Goal: Navigation & Orientation: Find specific page/section

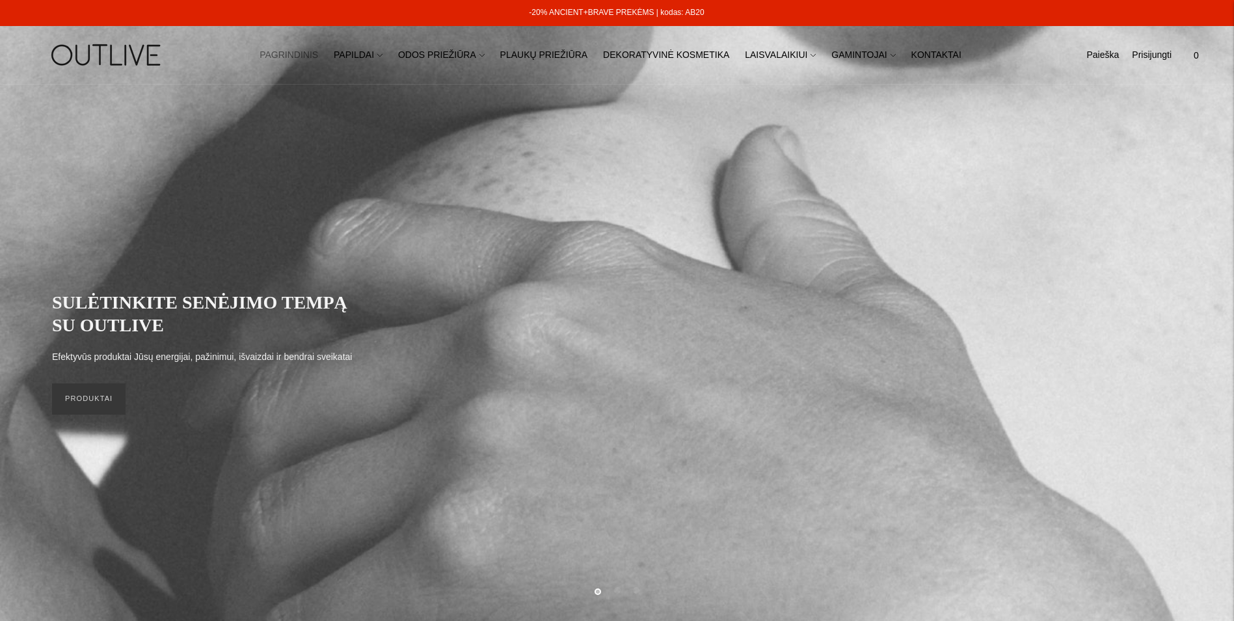
click at [673, 8] on link "-20% ANCIENT+BRAVE PREKĖMS | kodas: AB20" at bounding box center [616, 12] width 175 height 9
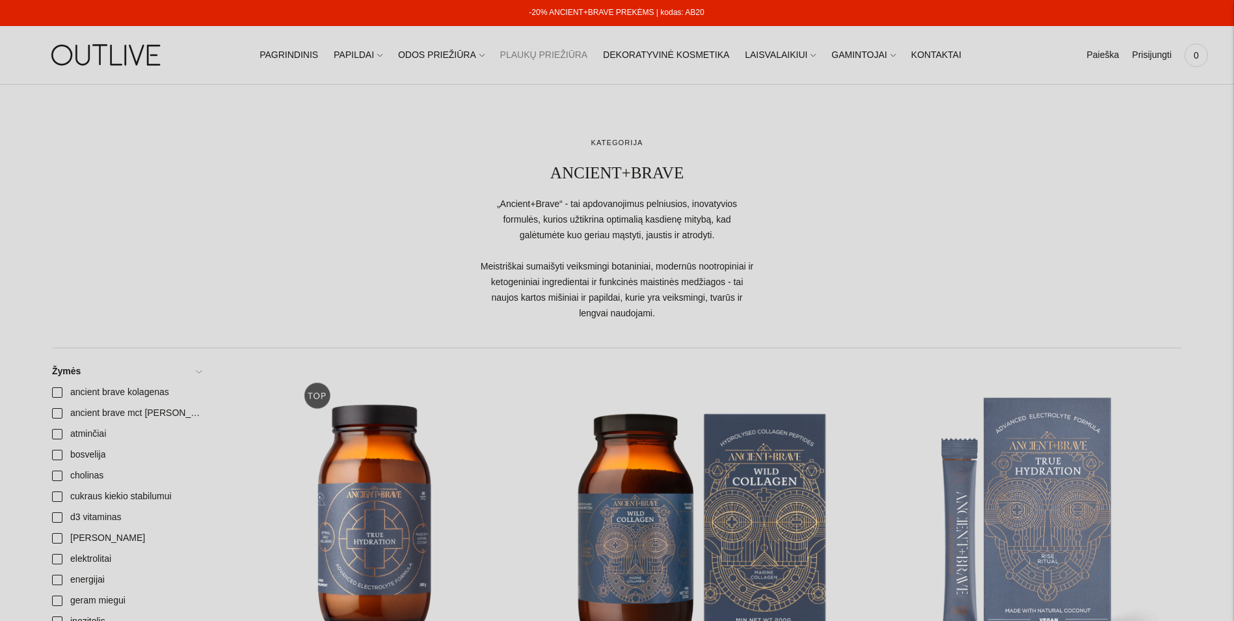
click at [563, 51] on link "PLAUKŲ PRIEŽIŪRA" at bounding box center [544, 55] width 88 height 29
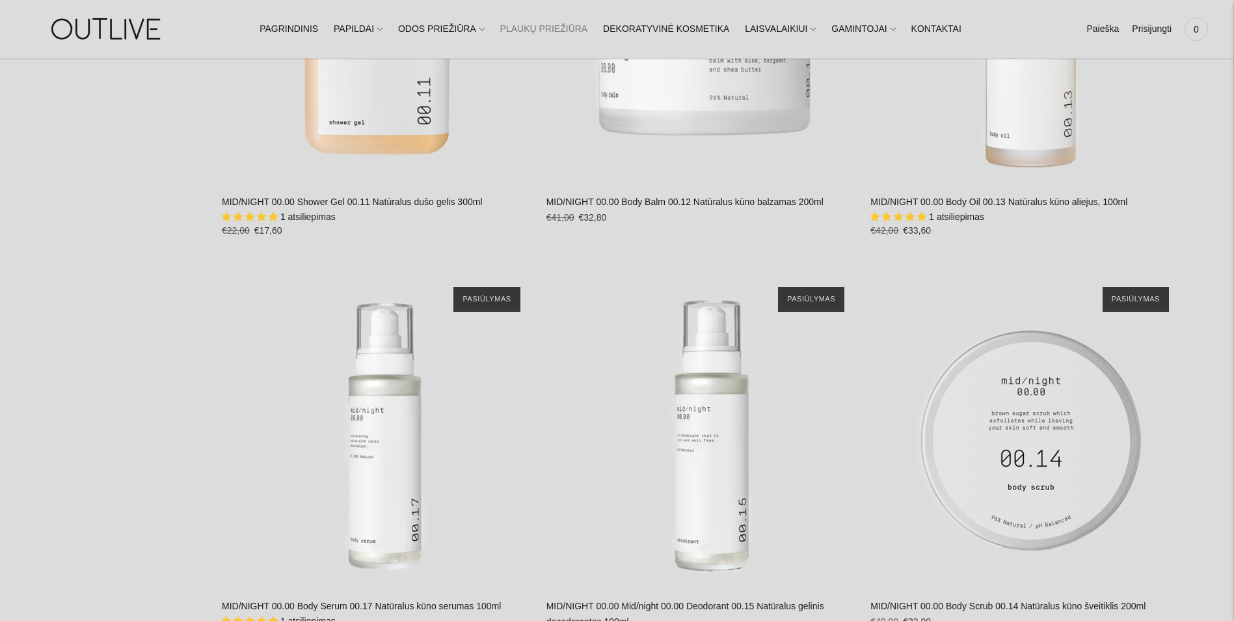
scroll to position [3318, 0]
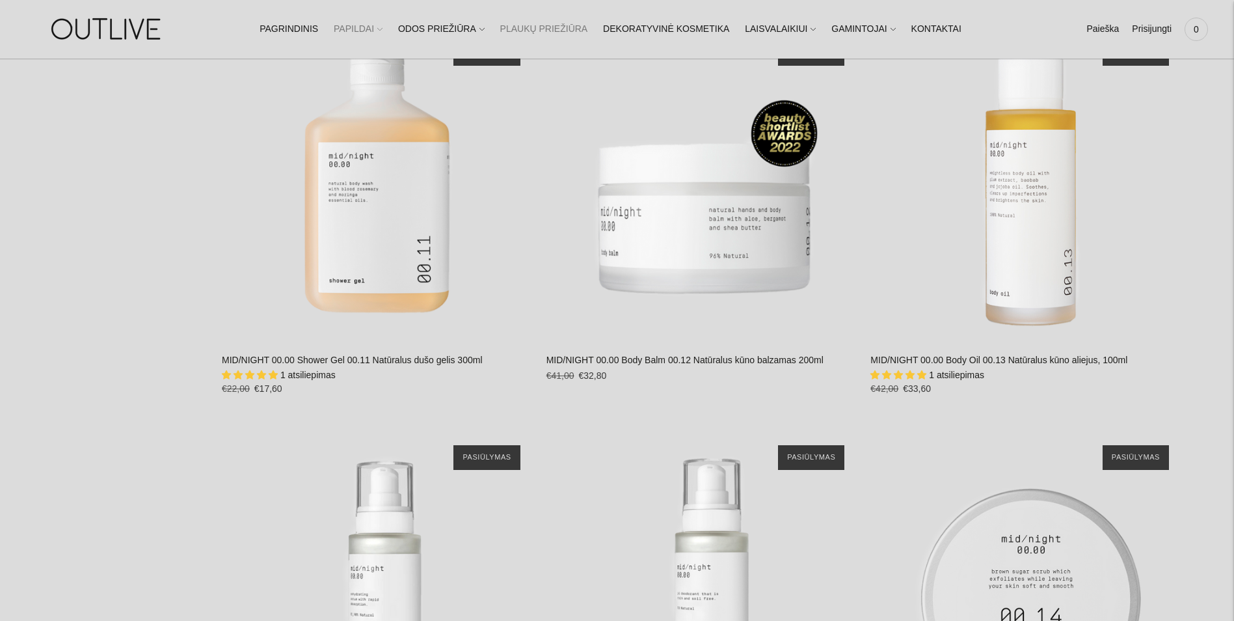
click at [383, 26] on link "PAPILDAI" at bounding box center [358, 29] width 49 height 29
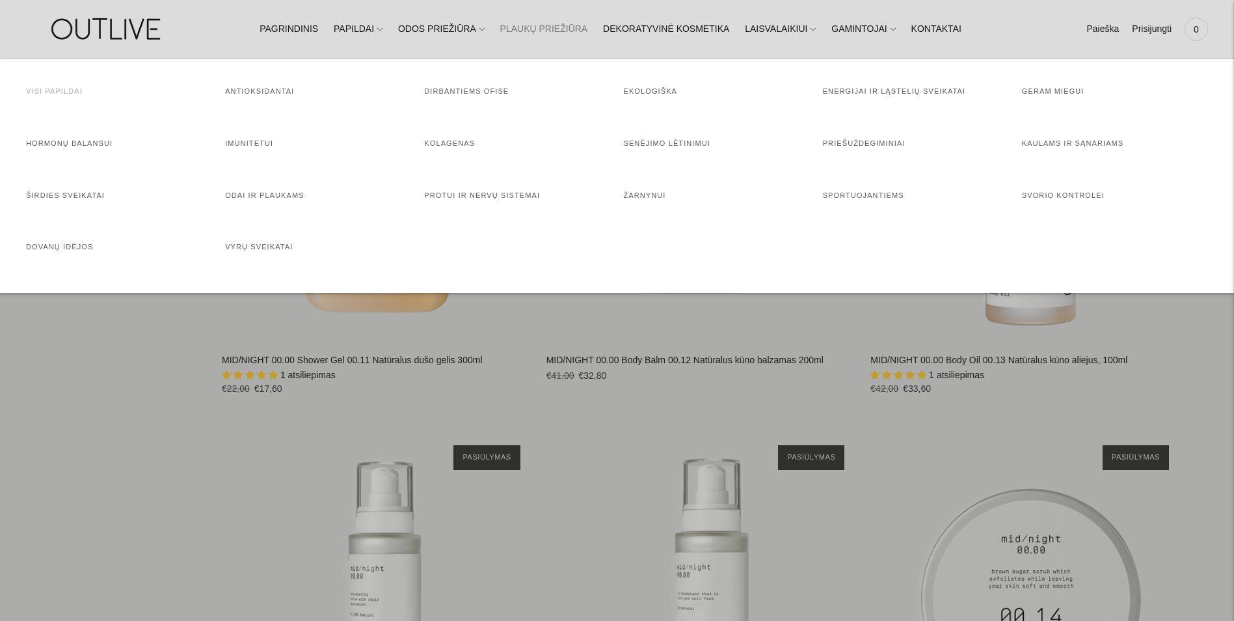
click at [68, 90] on link "Visi papildai" at bounding box center [54, 91] width 57 height 8
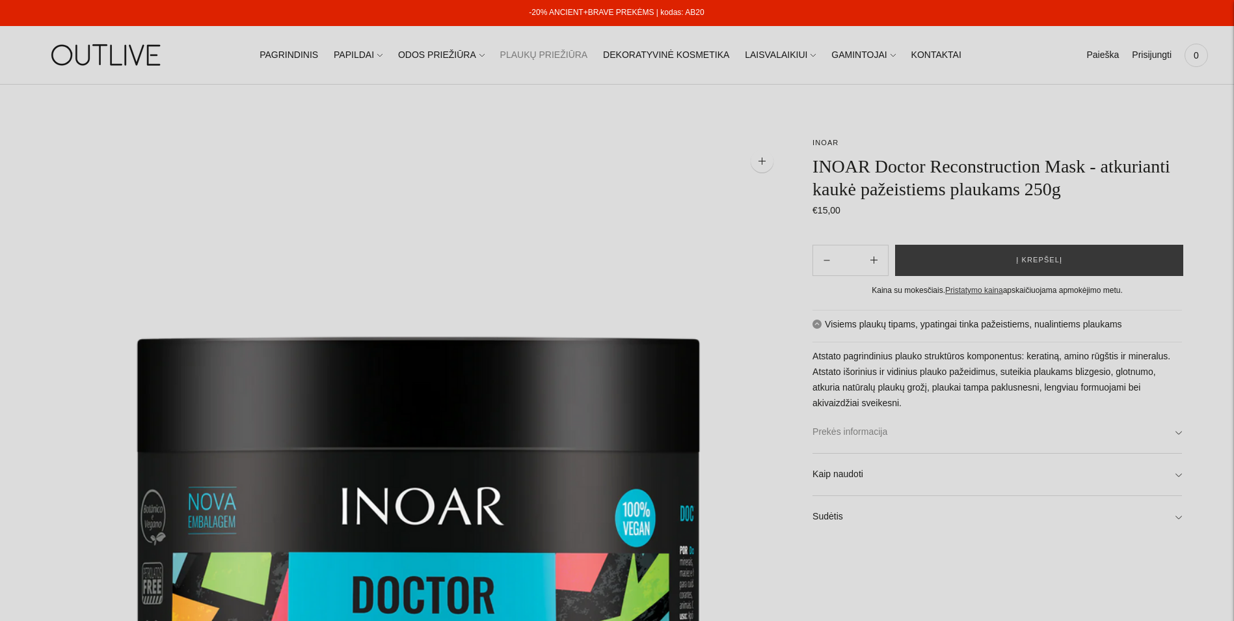
click at [1116, 441] on link "Prekės informacija" at bounding box center [998, 432] width 370 height 42
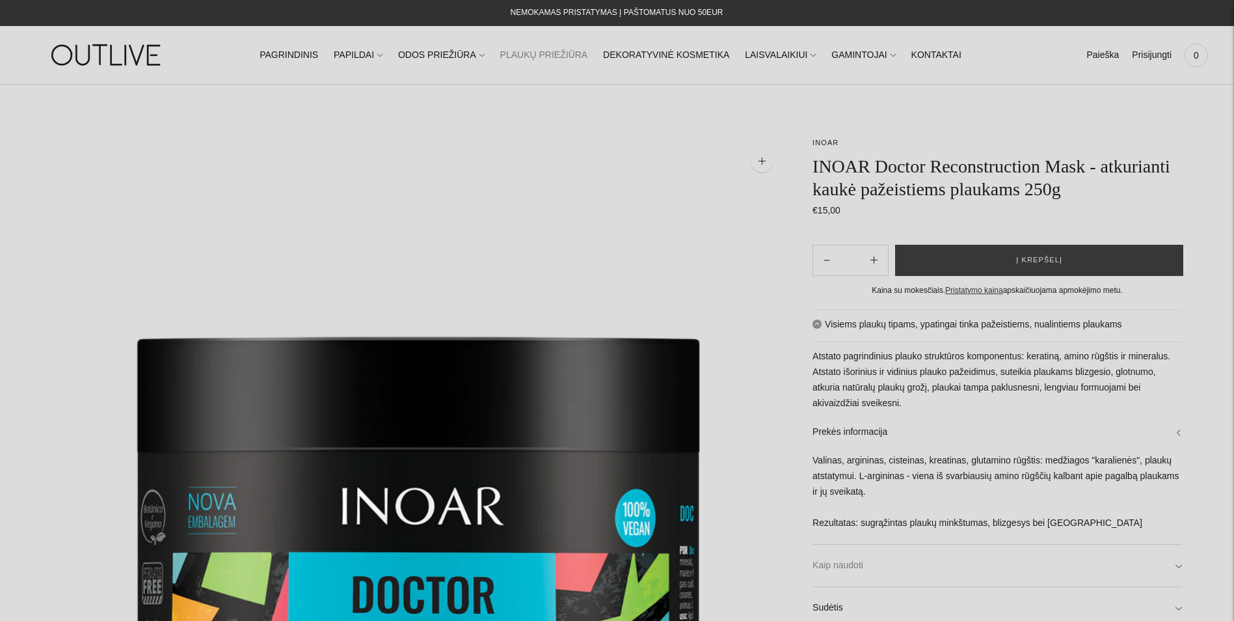
click at [1070, 565] on link "Kaip naudoti" at bounding box center [998, 566] width 370 height 42
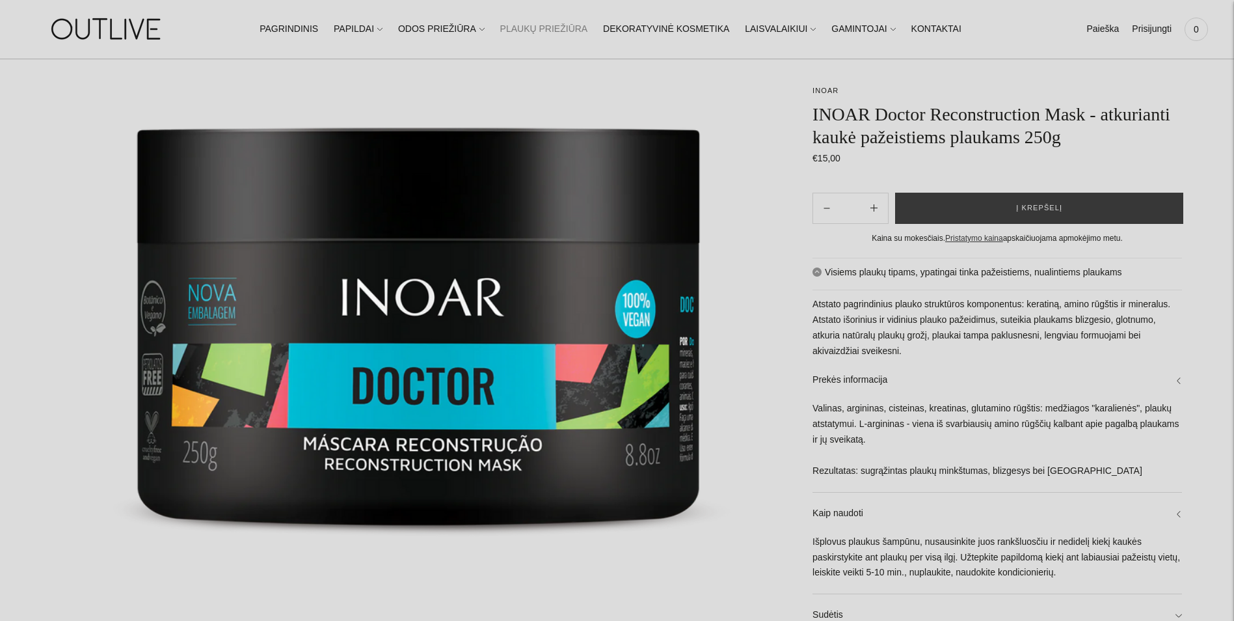
scroll to position [195, 0]
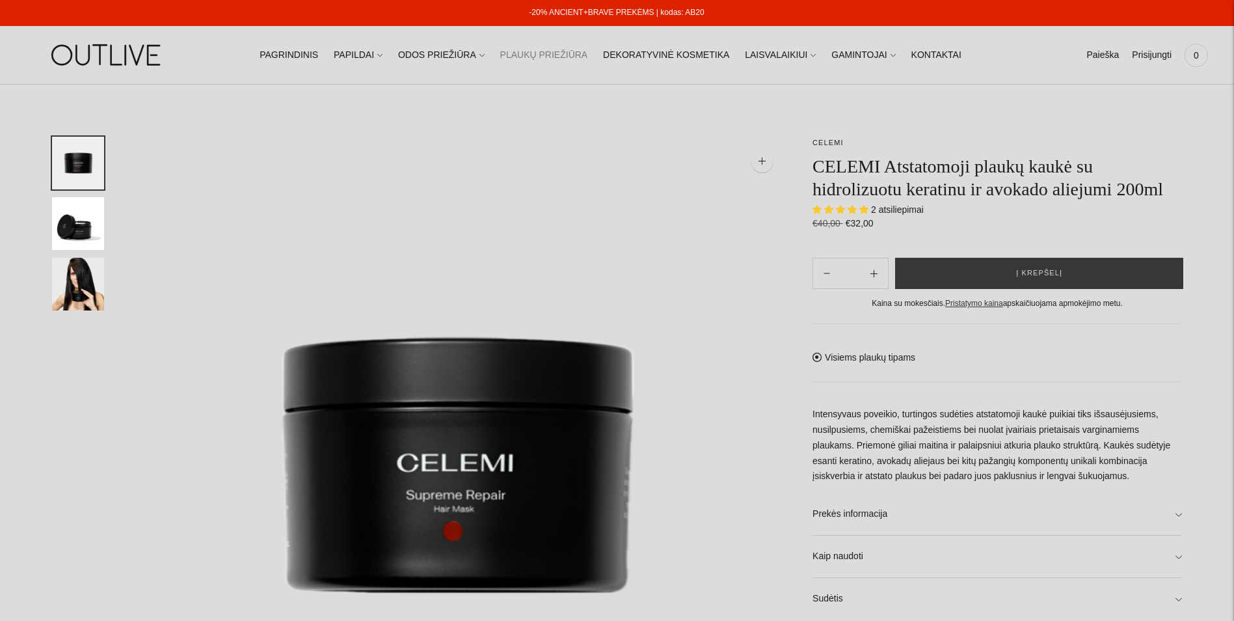
select select "**********"
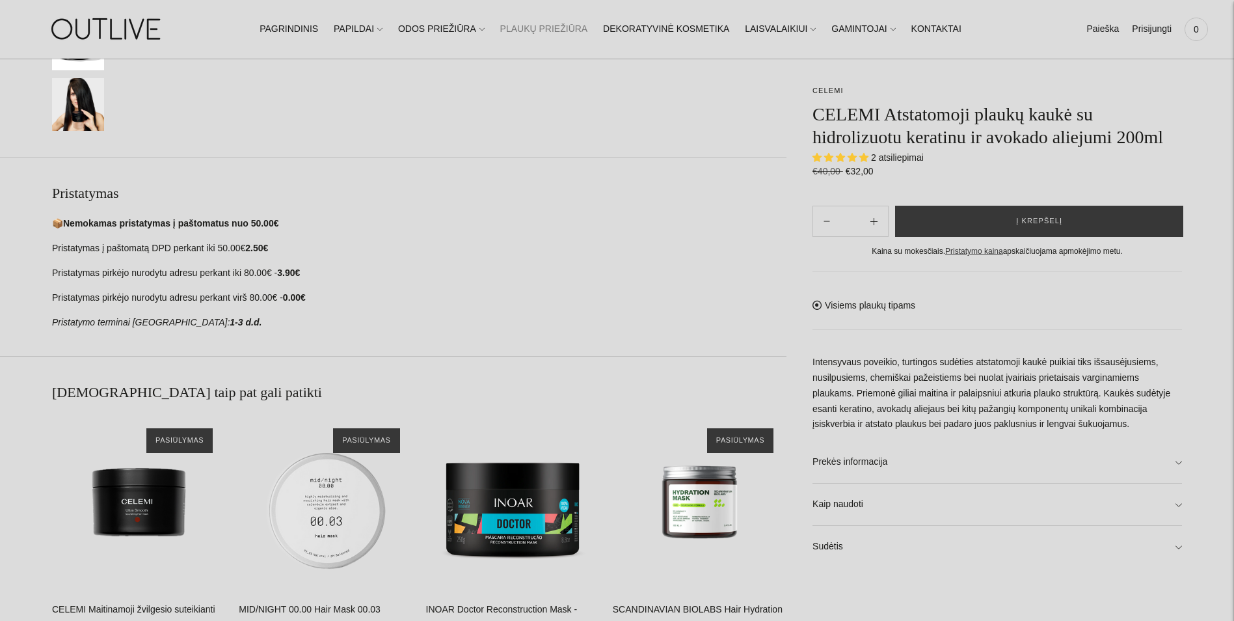
scroll to position [716, 0]
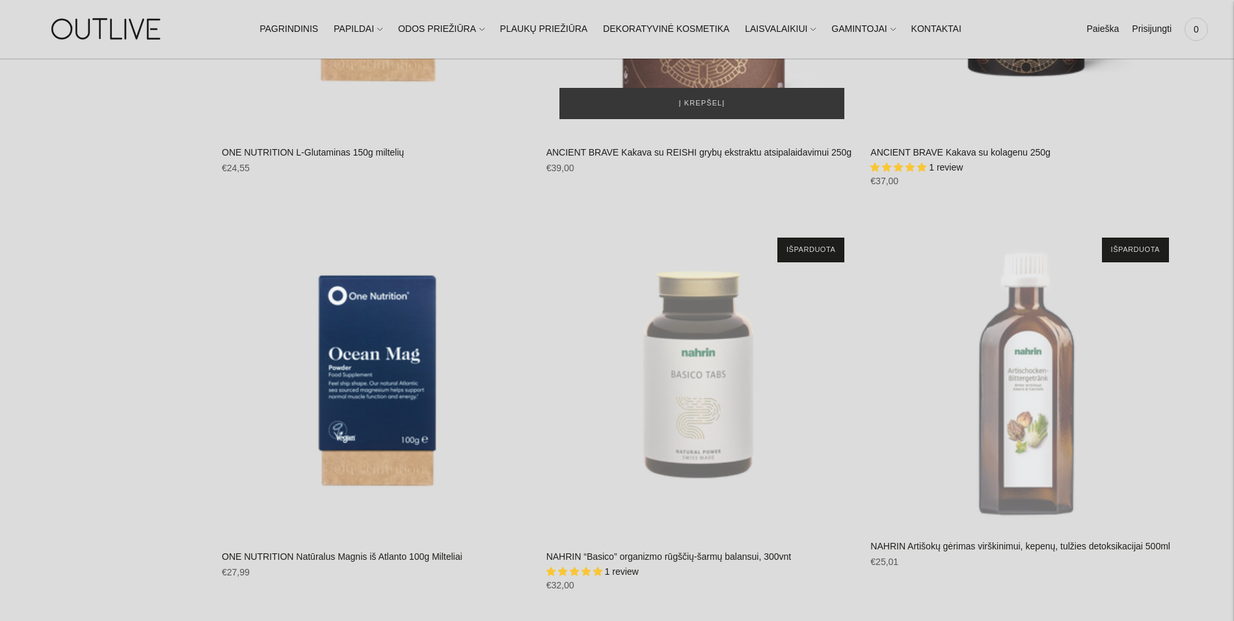
scroll to position [11321, 0]
